Goal: Transaction & Acquisition: Book appointment/travel/reservation

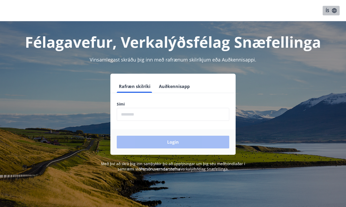
click at [326, 11] on button "ÍS" at bounding box center [331, 11] width 17 height 10
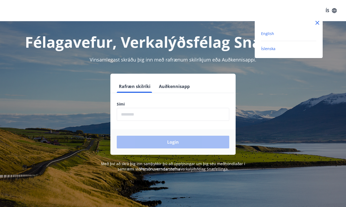
click at [269, 34] on span "English" at bounding box center [267, 33] width 13 height 5
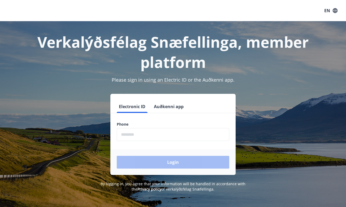
click at [149, 134] on input "phone" at bounding box center [173, 134] width 113 height 13
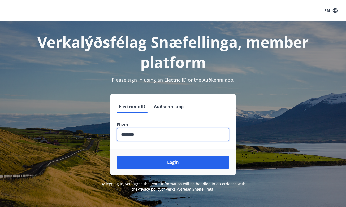
type input "********"
click at [173, 163] on button "Login" at bounding box center [173, 162] width 113 height 13
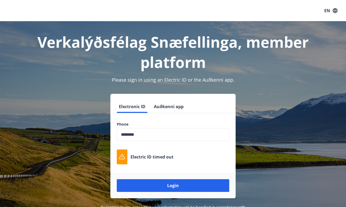
click at [173, 194] on div "Login" at bounding box center [172, 185] width 125 height 25
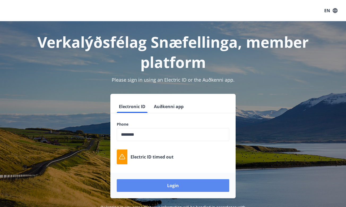
click at [172, 188] on button "Login" at bounding box center [173, 186] width 113 height 13
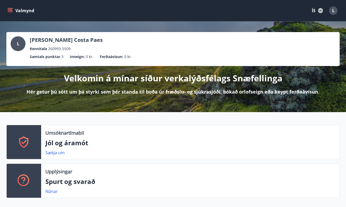
click at [314, 10] on button "ÍS" at bounding box center [317, 11] width 17 height 10
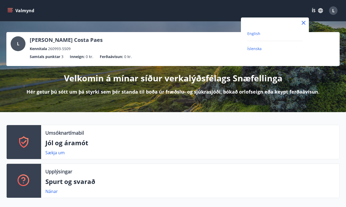
click at [251, 33] on span "English" at bounding box center [254, 33] width 13 height 5
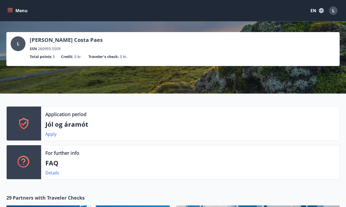
click at [10, 11] on icon "menu" at bounding box center [11, 10] width 6 height 1
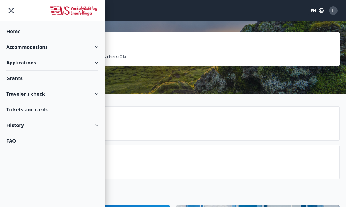
click at [97, 46] on div "Accommodations" at bounding box center [52, 47] width 92 height 16
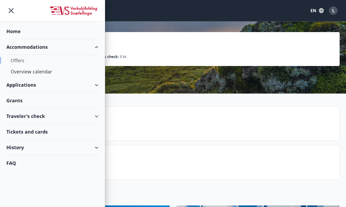
click at [22, 62] on div "Offers" at bounding box center [53, 60] width 84 height 11
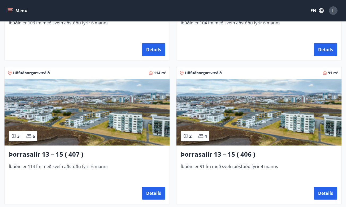
scroll to position [484, 0]
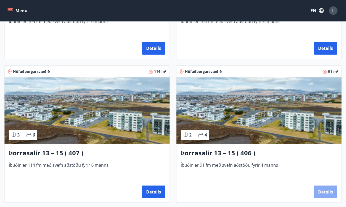
click at [325, 193] on button "Details" at bounding box center [325, 192] width 23 height 13
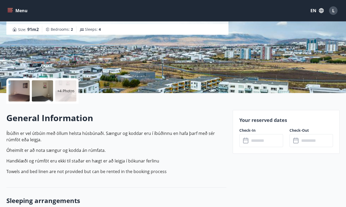
scroll to position [71, 0]
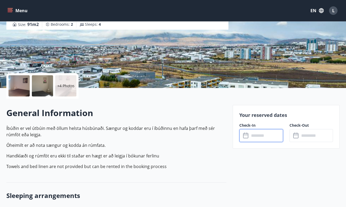
click at [259, 135] on input "text" at bounding box center [266, 135] width 33 height 13
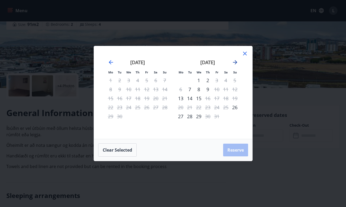
click at [235, 62] on icon "Move forward to switch to the next month." at bounding box center [235, 62] width 6 height 6
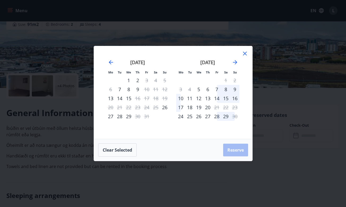
click at [246, 51] on icon at bounding box center [245, 53] width 6 height 6
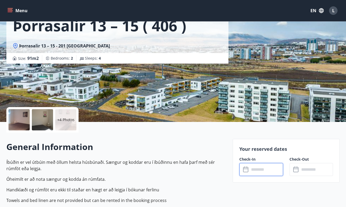
scroll to position [35, 0]
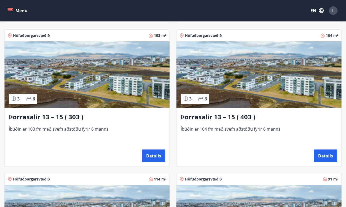
scroll to position [372, 0]
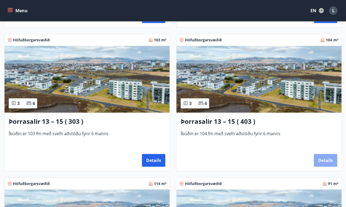
click at [325, 163] on button "Details" at bounding box center [325, 160] width 23 height 13
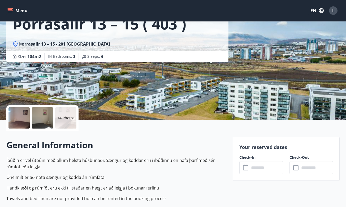
scroll to position [41, 0]
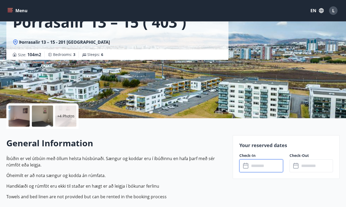
click at [255, 168] on input "text" at bounding box center [266, 166] width 33 height 13
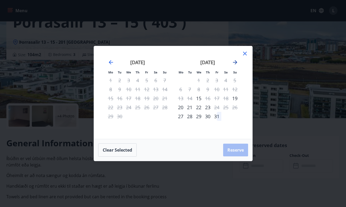
click at [236, 61] on icon "Move forward to switch to the next month." at bounding box center [235, 62] width 6 height 6
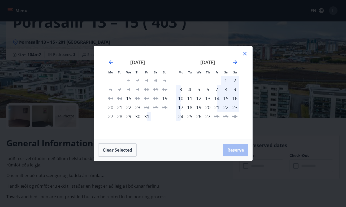
click at [226, 81] on div "1" at bounding box center [226, 80] width 9 height 9
click at [200, 89] on div "5" at bounding box center [198, 89] width 9 height 9
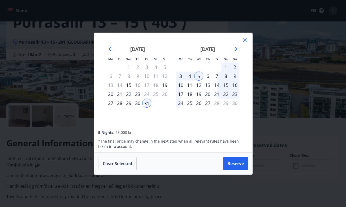
click at [244, 39] on icon at bounding box center [245, 41] width 4 height 4
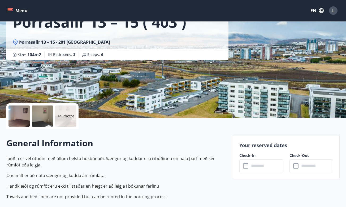
click at [23, 114] on div at bounding box center [18, 116] width 21 height 21
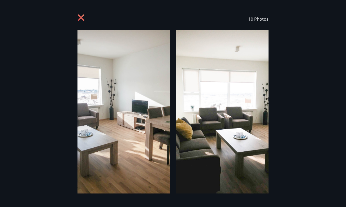
scroll to position [0, 0]
click at [82, 17] on icon at bounding box center [81, 17] width 7 height 7
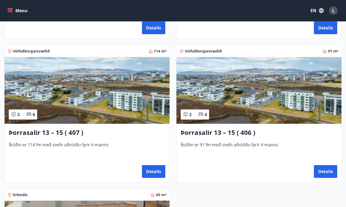
scroll to position [505, 0]
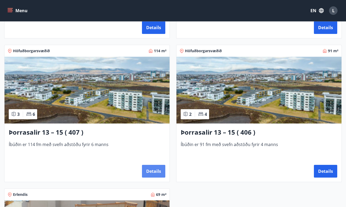
click at [157, 171] on button "Details" at bounding box center [153, 171] width 23 height 13
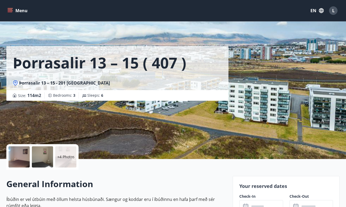
click at [19, 156] on div at bounding box center [18, 157] width 21 height 21
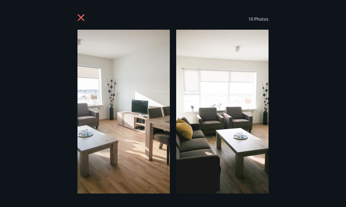
click at [82, 16] on icon at bounding box center [82, 18] width 8 height 8
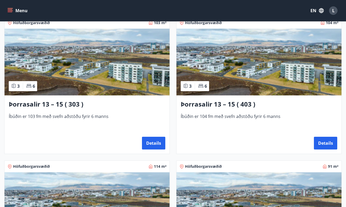
scroll to position [390, 0]
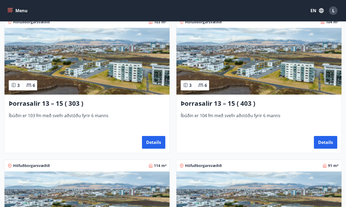
click at [258, 74] on img at bounding box center [259, 61] width 165 height 67
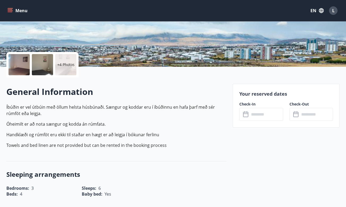
scroll to position [95, 0]
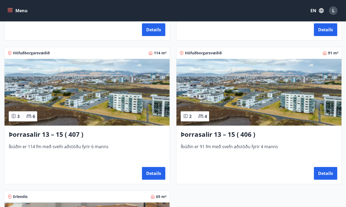
scroll to position [502, 0]
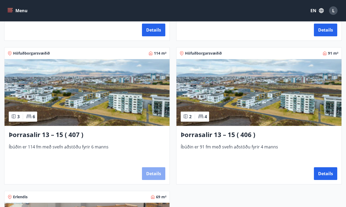
click at [154, 173] on button "Details" at bounding box center [153, 174] width 23 height 13
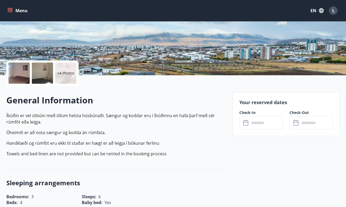
scroll to position [96, 0]
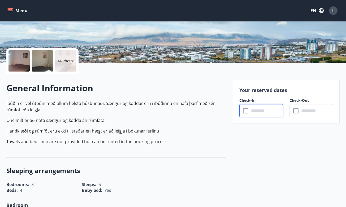
click at [254, 112] on input "text" at bounding box center [266, 110] width 33 height 13
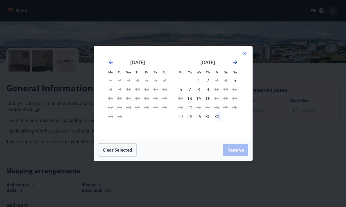
click at [235, 63] on icon "Move forward to switch to the next month." at bounding box center [235, 62] width 6 height 6
click at [225, 80] on div "1" at bounding box center [226, 80] width 9 height 9
click at [200, 88] on div "5" at bounding box center [198, 89] width 9 height 9
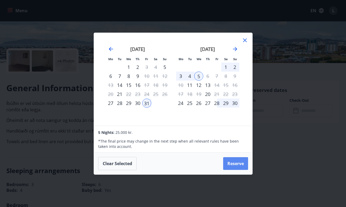
click at [229, 164] on button "Reserve" at bounding box center [235, 163] width 25 height 13
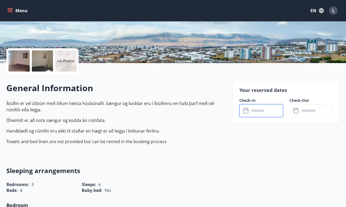
type input "******"
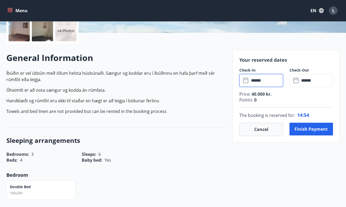
scroll to position [127, 0]
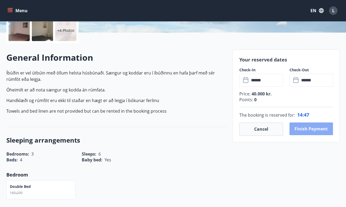
click at [310, 130] on button "Finish payment" at bounding box center [312, 129] width 44 height 13
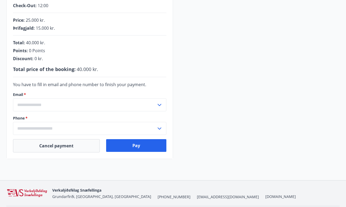
scroll to position [124, 0]
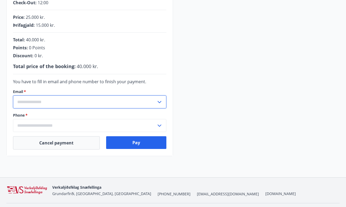
click at [76, 100] on input "text" at bounding box center [84, 102] width 143 height 13
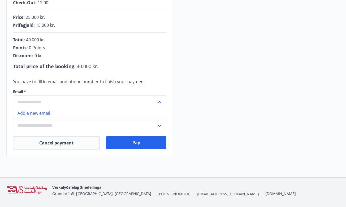
click at [75, 103] on input "text" at bounding box center [84, 102] width 143 height 13
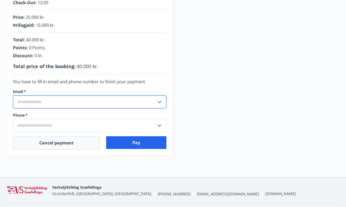
click at [46, 103] on input "text" at bounding box center [84, 102] width 143 height 13
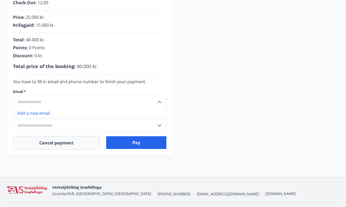
click at [49, 103] on input "text" at bounding box center [84, 102] width 143 height 13
click at [39, 86] on form "You have to fill in email and phone number to finish your payment. Email   * ​ …" at bounding box center [90, 106] width 154 height 54
click at [32, 100] on input "text" at bounding box center [84, 102] width 143 height 13
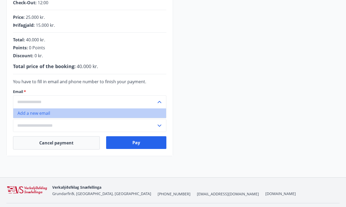
click at [31, 115] on li "Add a new email" at bounding box center [89, 114] width 153 height 10
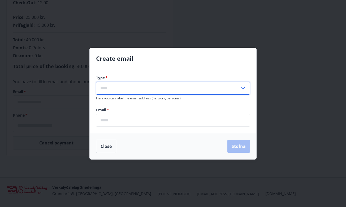
click at [136, 89] on input "text" at bounding box center [168, 88] width 144 height 13
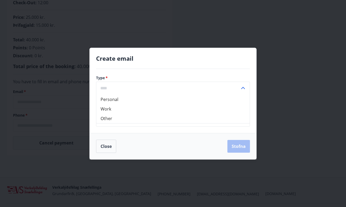
click at [120, 99] on li "Personal" at bounding box center [173, 100] width 154 height 10
type input "********"
click at [124, 120] on input "email" at bounding box center [173, 120] width 154 height 13
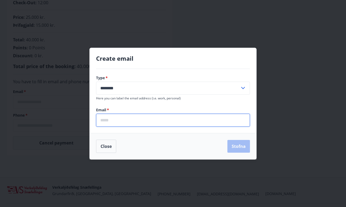
type input "**********"
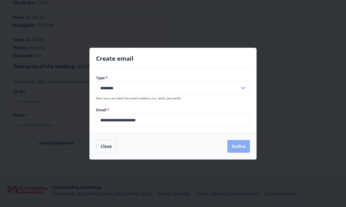
click at [235, 148] on button "Stofna" at bounding box center [239, 146] width 23 height 13
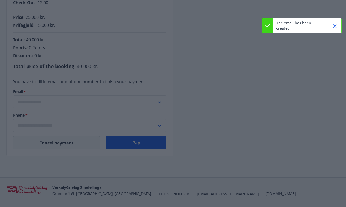
type input "**********"
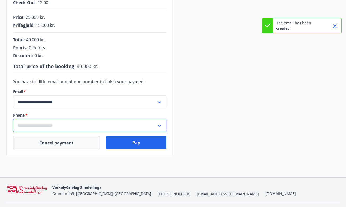
click at [107, 128] on input "text" at bounding box center [84, 125] width 143 height 13
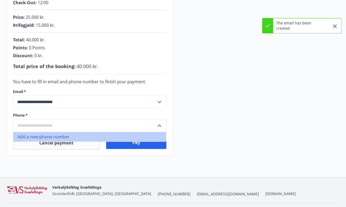
click at [72, 137] on li "Add a new phone number" at bounding box center [89, 137] width 153 height 10
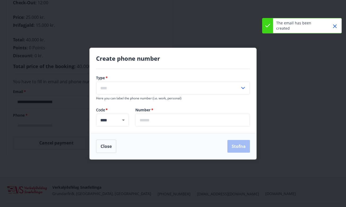
click at [184, 87] on input "text" at bounding box center [168, 88] width 144 height 13
click at [144, 97] on li "Mobile" at bounding box center [173, 100] width 154 height 10
type input "******"
click at [151, 124] on input "text" at bounding box center [192, 120] width 115 height 13
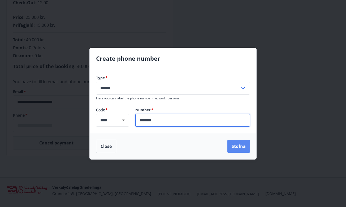
type input "*******"
click at [235, 146] on button "Stofna" at bounding box center [239, 146] width 23 height 13
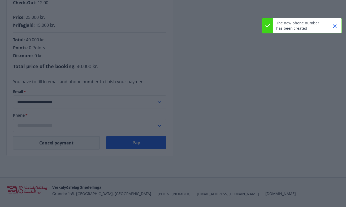
type input "**********"
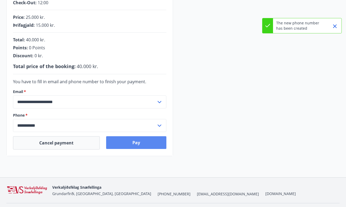
click at [144, 139] on button "Pay" at bounding box center [136, 143] width 61 height 13
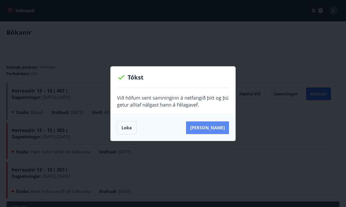
click at [216, 130] on button "Sjá samning" at bounding box center [207, 128] width 43 height 13
click at [135, 123] on button "Loka" at bounding box center [126, 127] width 19 height 13
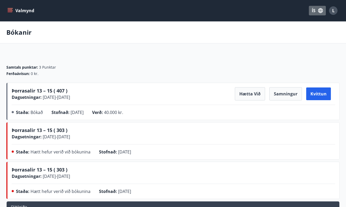
click at [315, 12] on button "ÍS" at bounding box center [317, 11] width 17 height 10
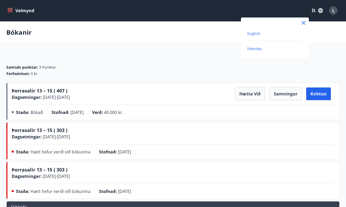
click at [254, 36] on span "English" at bounding box center [254, 33] width 13 height 5
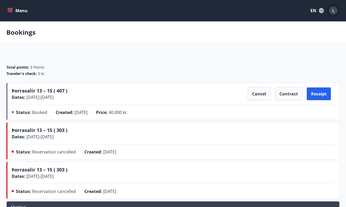
click at [334, 6] on button "L" at bounding box center [333, 10] width 13 height 13
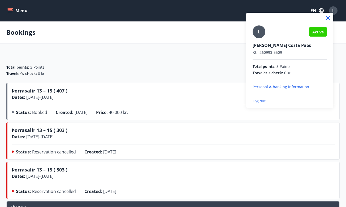
click at [260, 98] on div "L Active Leonardo Guedes Costa Paes Kt. 260993-5509 Total points : 3 Points Tra…" at bounding box center [290, 64] width 74 height 78
click at [258, 101] on p "Log out" at bounding box center [290, 101] width 74 height 5
